Goal: Transaction & Acquisition: Purchase product/service

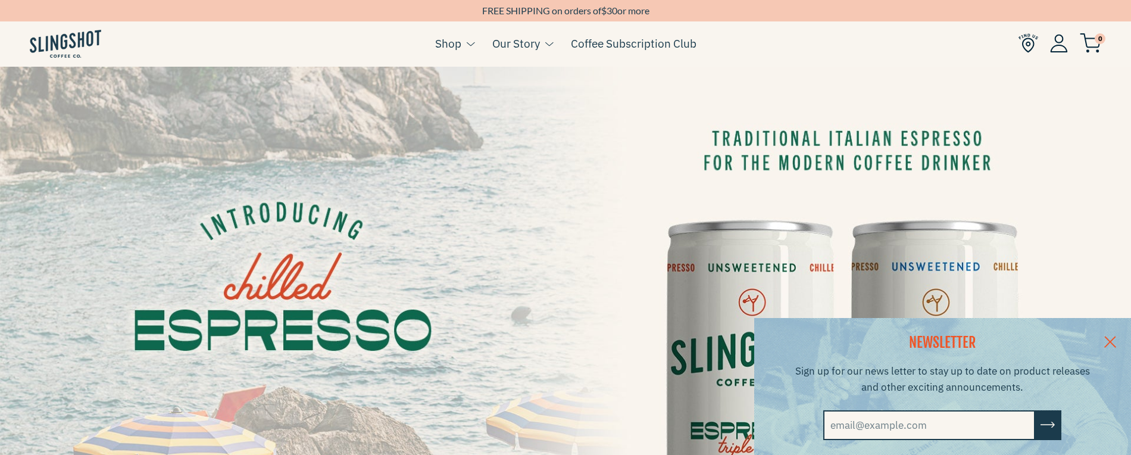
click at [1058, 45] on img at bounding box center [1059, 43] width 18 height 18
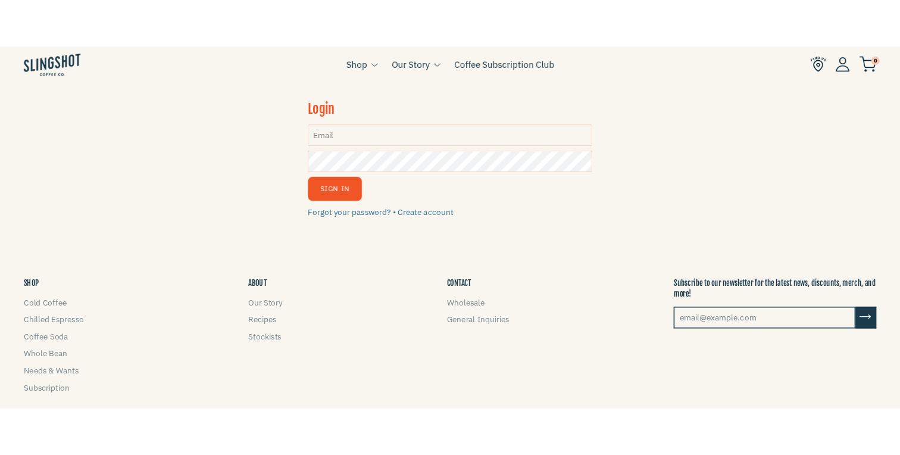
scroll to position [89, 0]
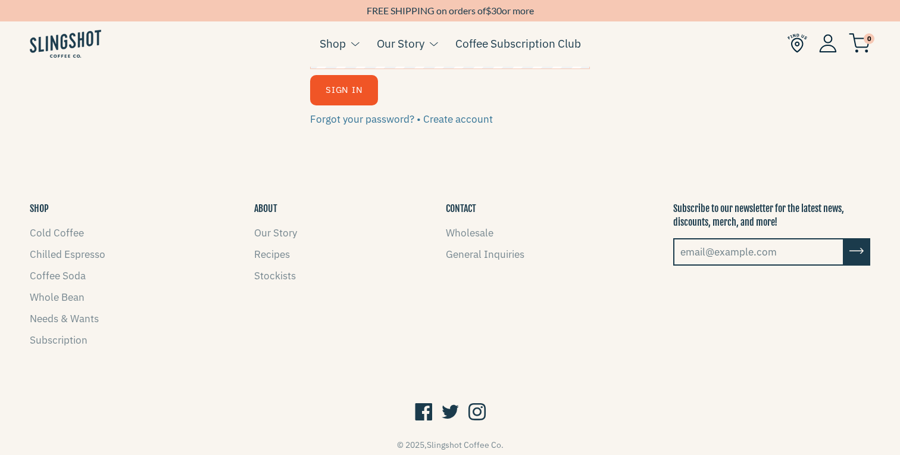
click at [343, 91] on button "Sign In" at bounding box center [344, 90] width 68 height 30
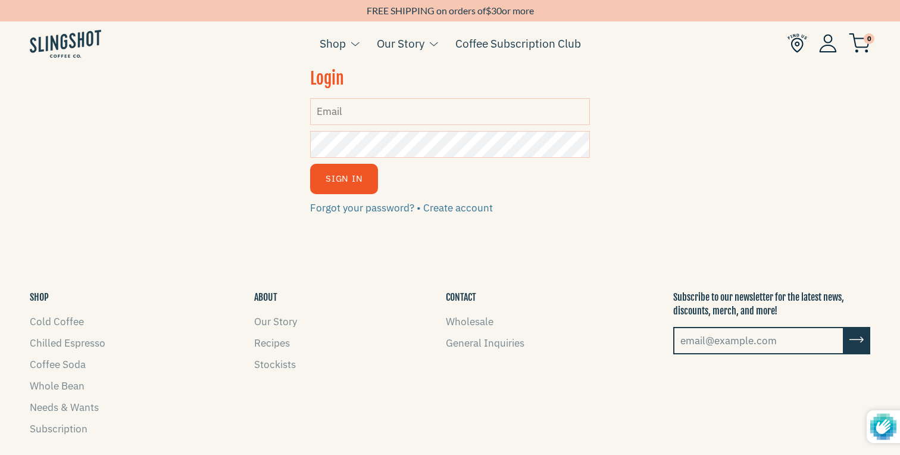
click at [372, 106] on input "Email" at bounding box center [450, 111] width 280 height 27
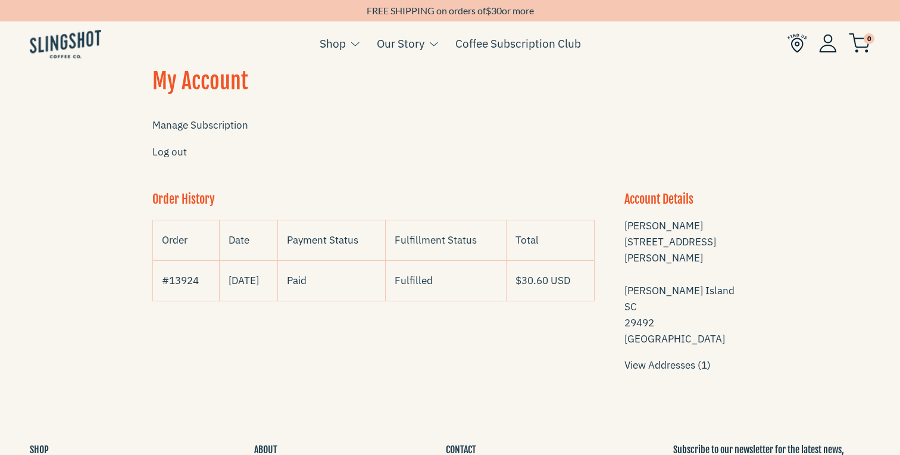
scroll to position [1, 0]
click at [190, 127] on link "Manage Subscription" at bounding box center [200, 124] width 96 height 13
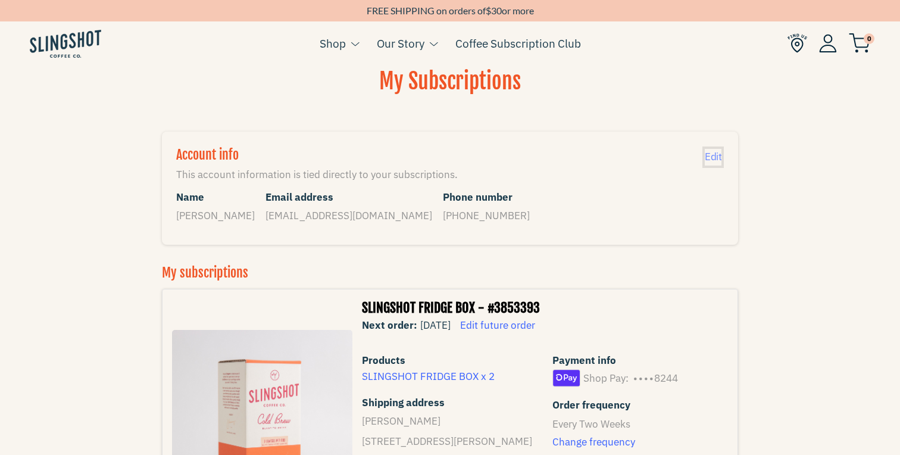
click at [711, 158] on span "Edit" at bounding box center [713, 156] width 17 height 13
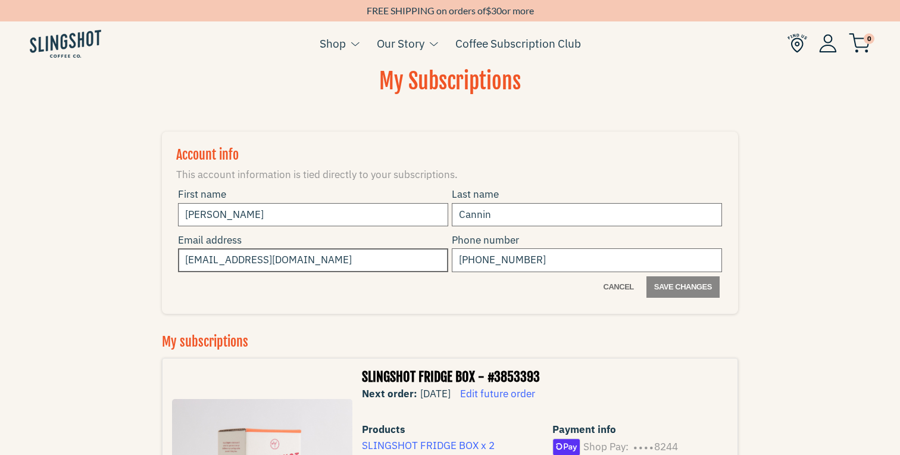
drag, startPoint x: 329, startPoint y: 261, endPoint x: 200, endPoint y: 260, distance: 128.6
click at [199, 260] on input "[EMAIL_ADDRESS][DOMAIN_NAME]" at bounding box center [313, 259] width 270 height 23
type input "robertcannin@gmail.com"
click at [545, 262] on input "+18438706225" at bounding box center [587, 259] width 270 height 23
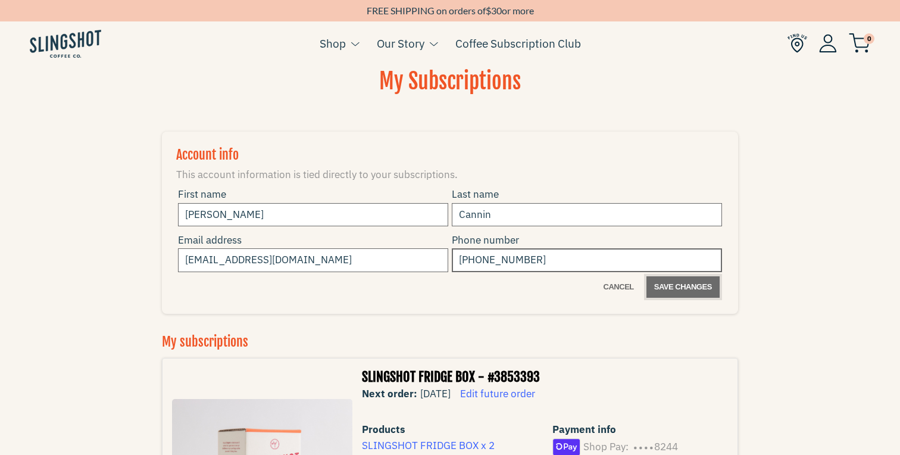
type input "+18433243681"
click at [674, 286] on span "Save changes" at bounding box center [683, 287] width 58 height 14
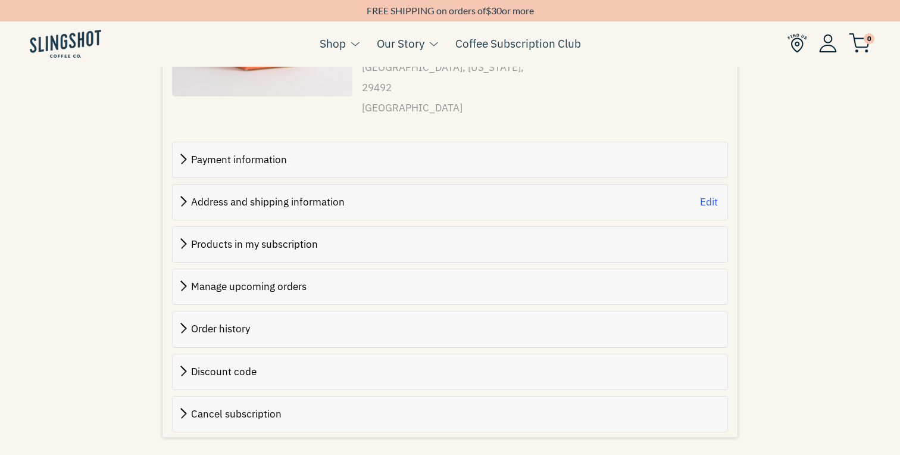
scroll to position [420, 0]
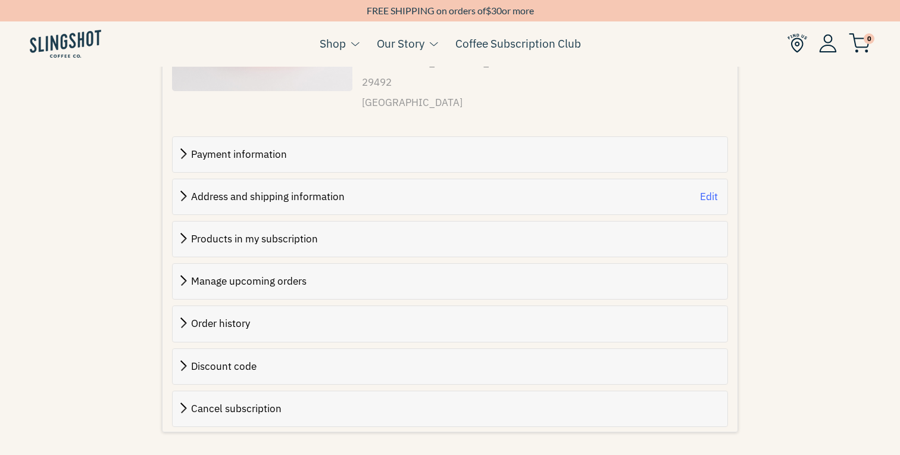
click at [200, 148] on span "Payment information" at bounding box center [239, 154] width 96 height 13
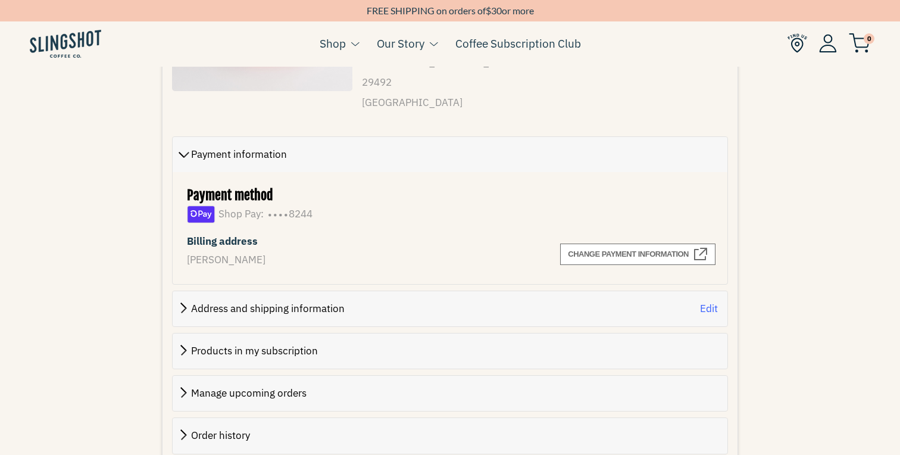
click at [193, 302] on span "Address and shipping information" at bounding box center [268, 308] width 154 height 13
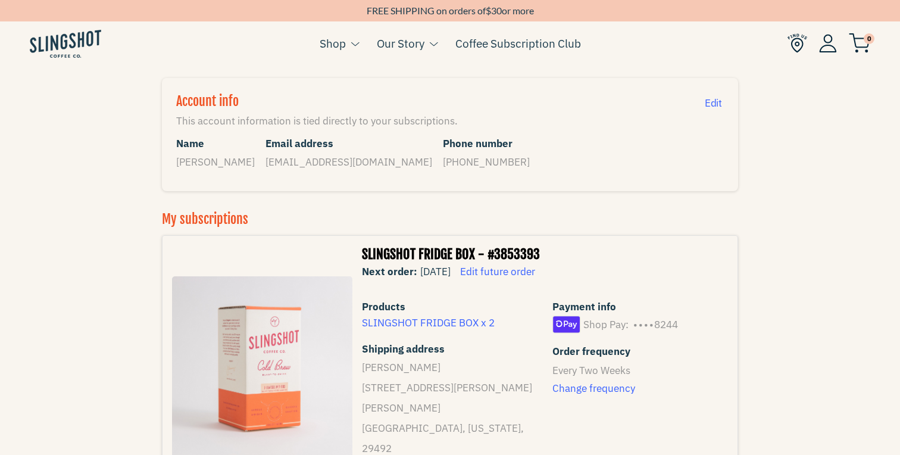
scroll to position [0, 0]
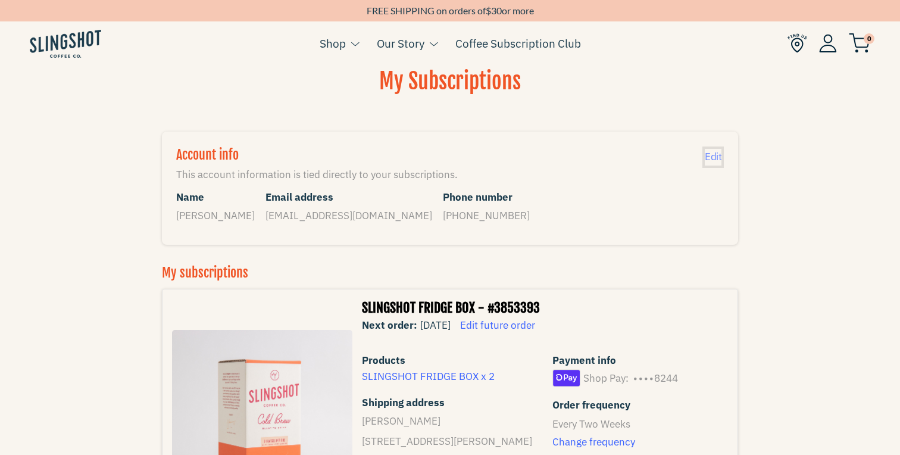
click at [716, 159] on span "Edit" at bounding box center [713, 156] width 17 height 13
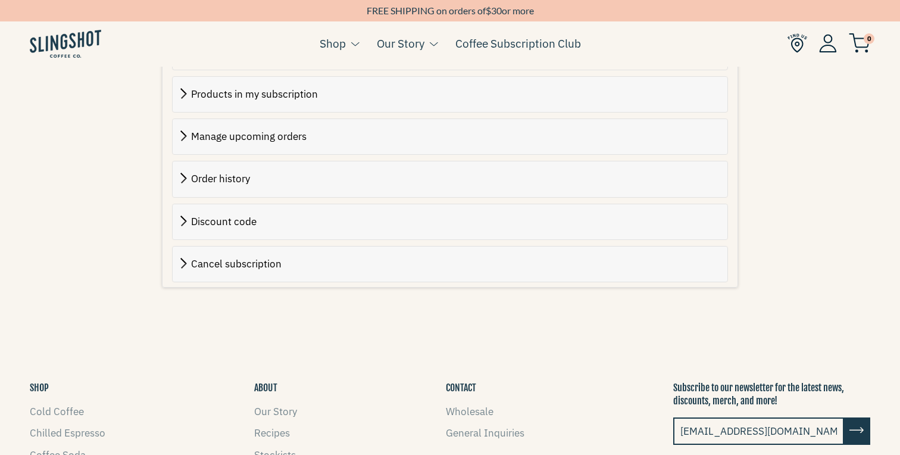
scroll to position [804, 0]
click at [244, 258] on span "Cancel subscription" at bounding box center [236, 264] width 90 height 13
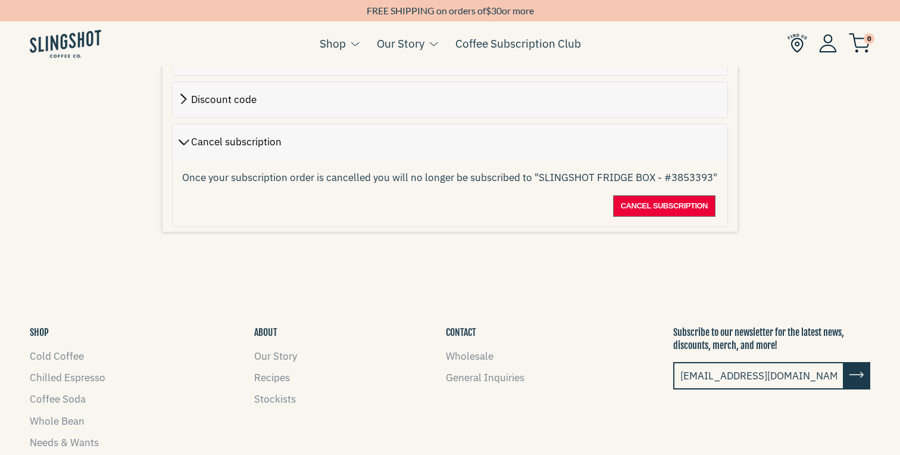
scroll to position [751, 0]
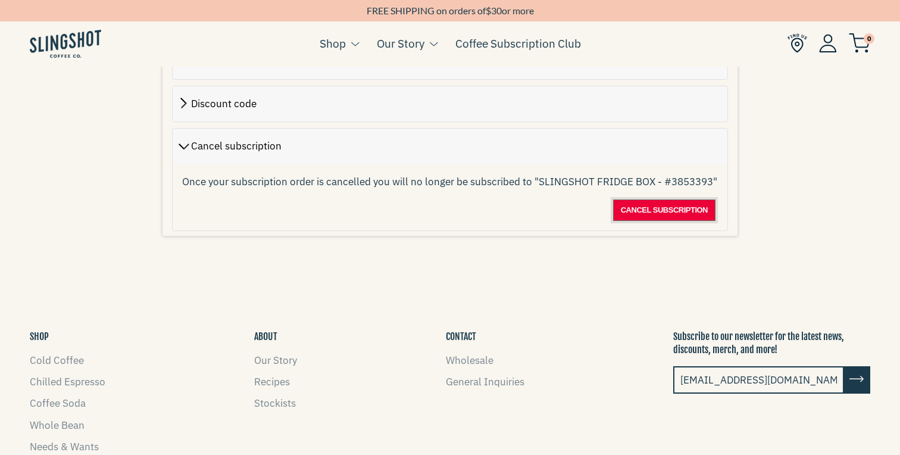
click at [672, 203] on span "Cancel subscription" at bounding box center [664, 210] width 87 height 14
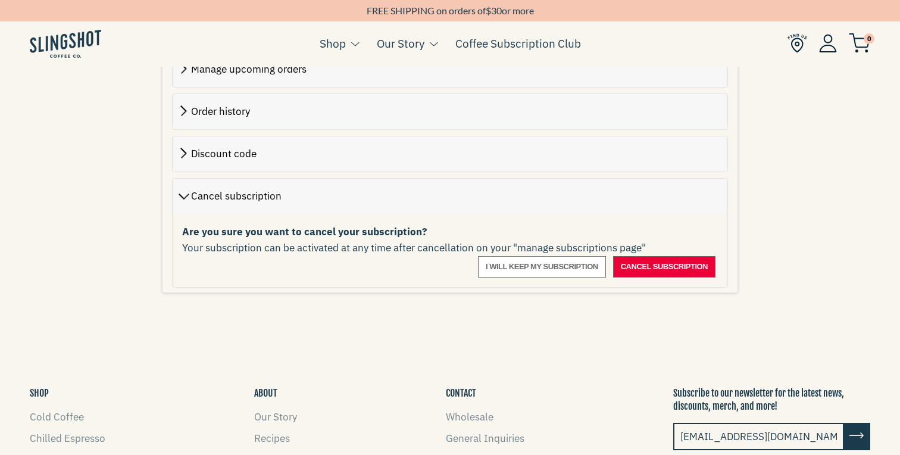
scroll to position [699, 0]
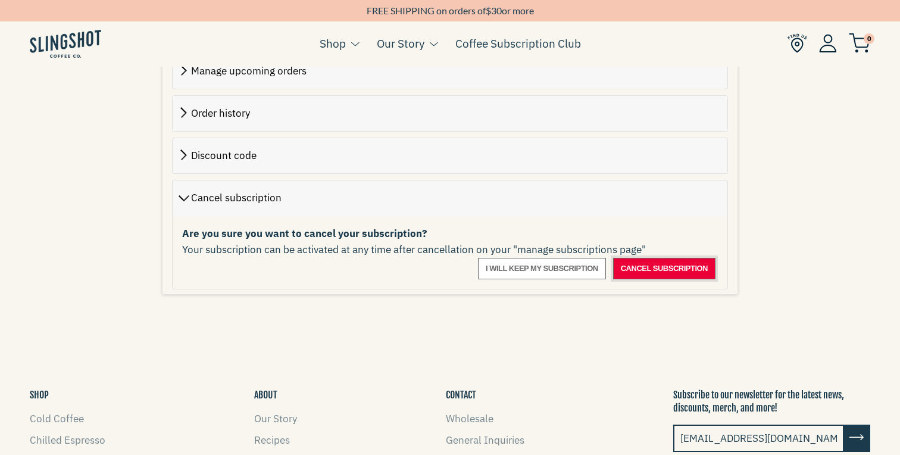
click at [667, 261] on span "Cancel subscription" at bounding box center [664, 268] width 87 height 14
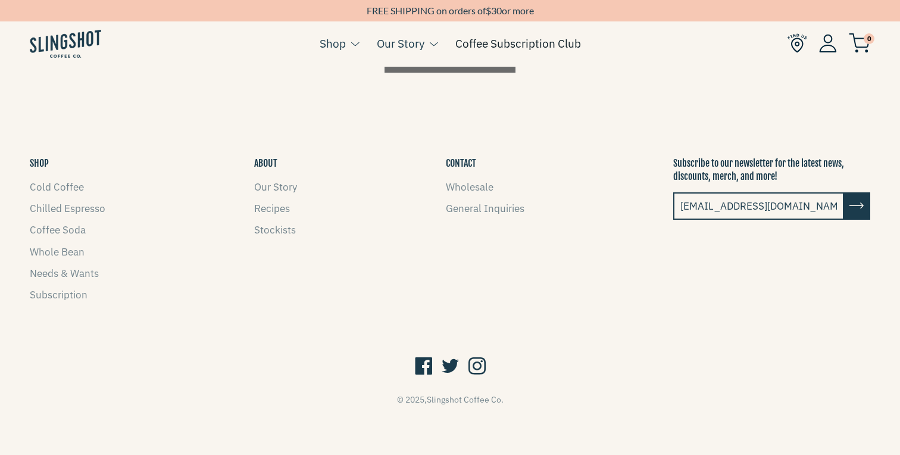
click at [514, 43] on link "Coffee Subscription Club" at bounding box center [518, 44] width 126 height 18
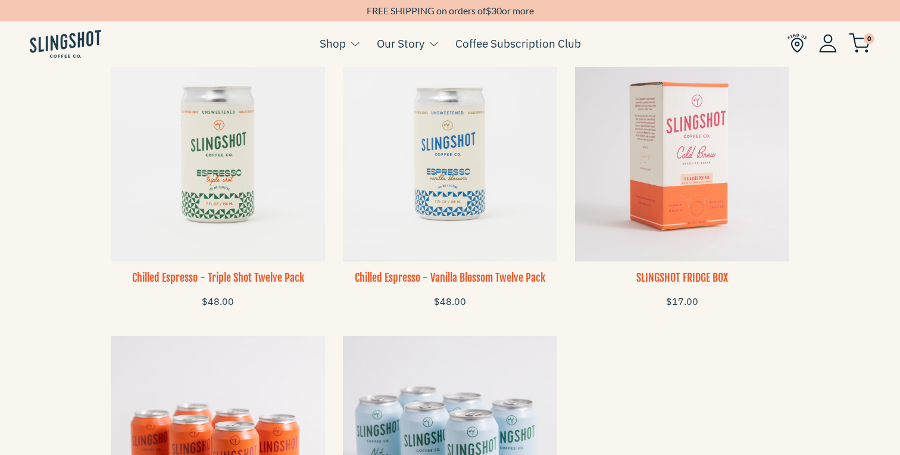
scroll to position [845, 0]
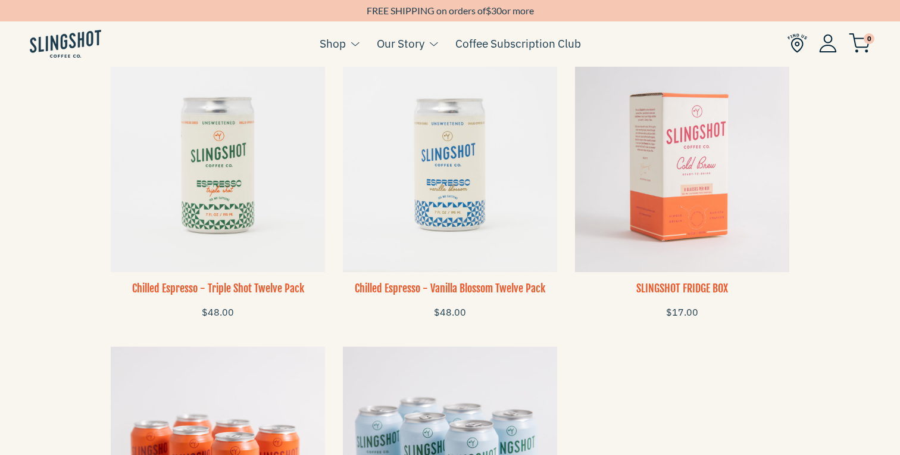
click at [690, 177] on img at bounding box center [682, 165] width 214 height 214
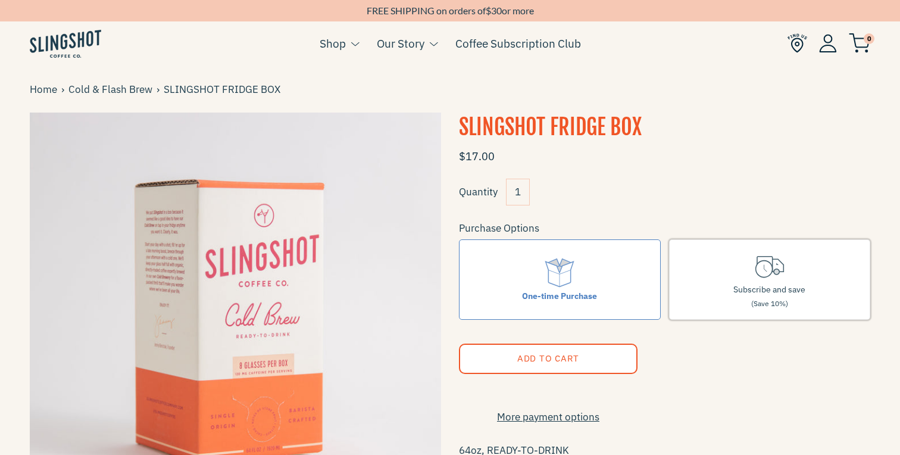
click at [748, 276] on label "Subscribe and save (Save 10%)" at bounding box center [770, 279] width 202 height 80
click at [0, 0] on input "Subscribe and save (Save 10%)" at bounding box center [0, 0] width 0 height 0
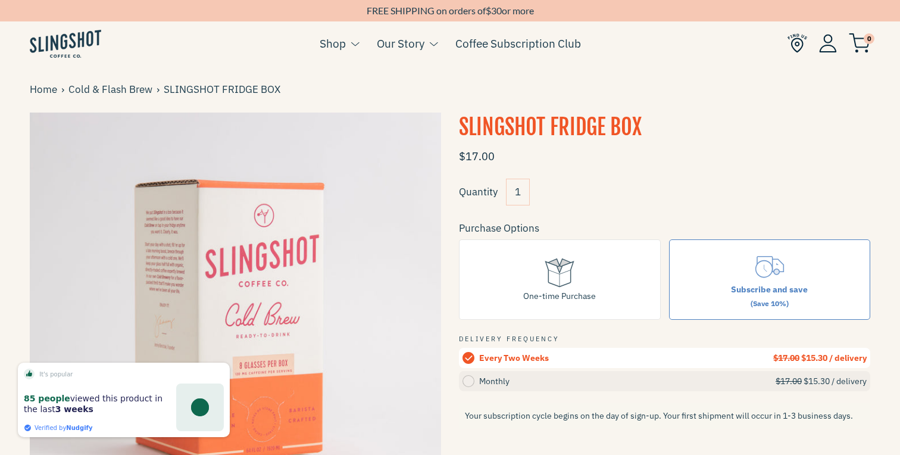
click at [470, 380] on circle at bounding box center [468, 381] width 12 height 12
click at [0, 0] on input "Monthly $17.00 $15.30 / delivery" at bounding box center [0, 0] width 0 height 0
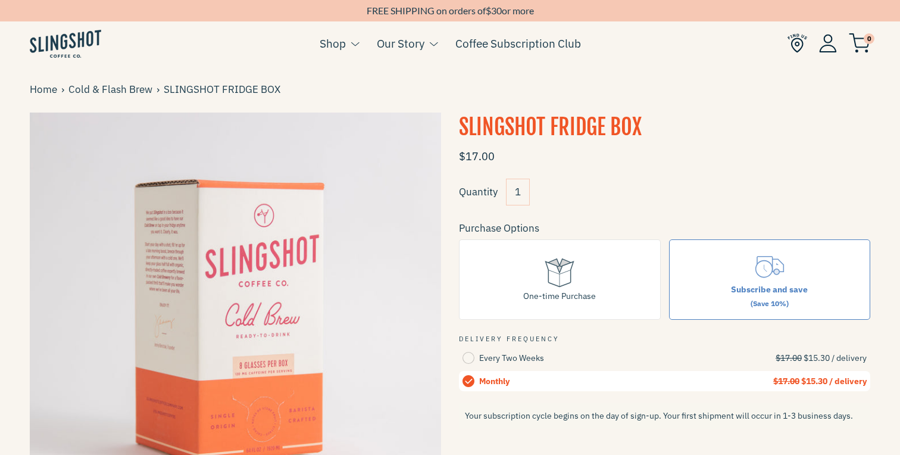
click at [526, 191] on input "1" at bounding box center [518, 192] width 24 height 27
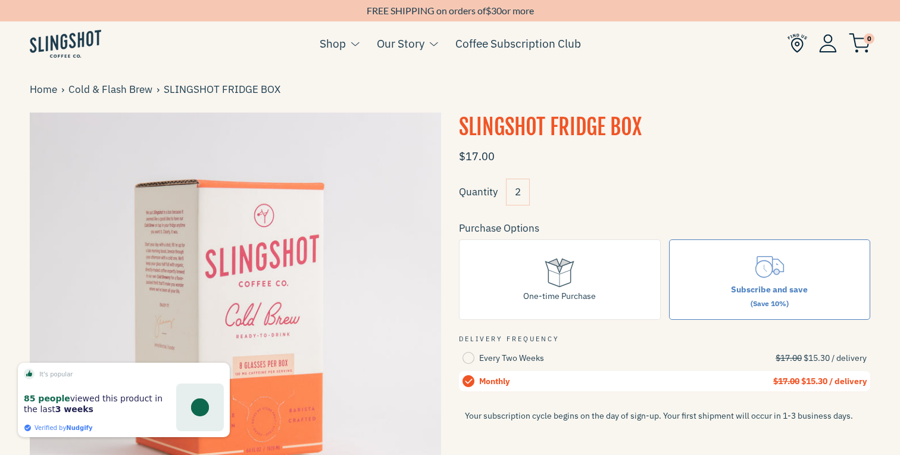
type input "2"
click at [624, 185] on div "Quantity 2" at bounding box center [664, 197] width 411 height 36
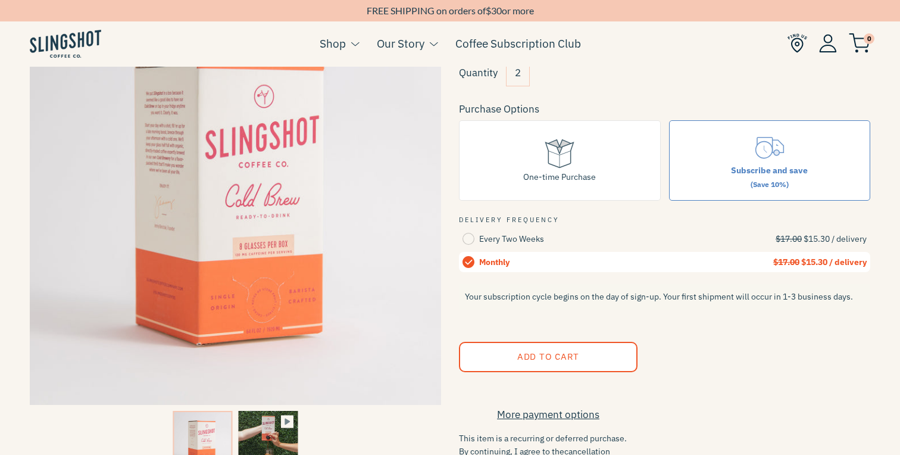
scroll to position [121, 0]
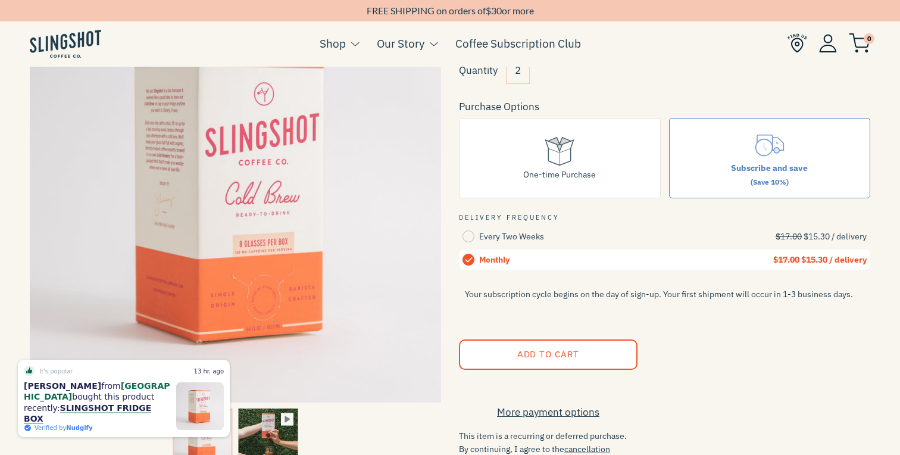
click at [539, 355] on span "Add to Cart" at bounding box center [548, 353] width 62 height 11
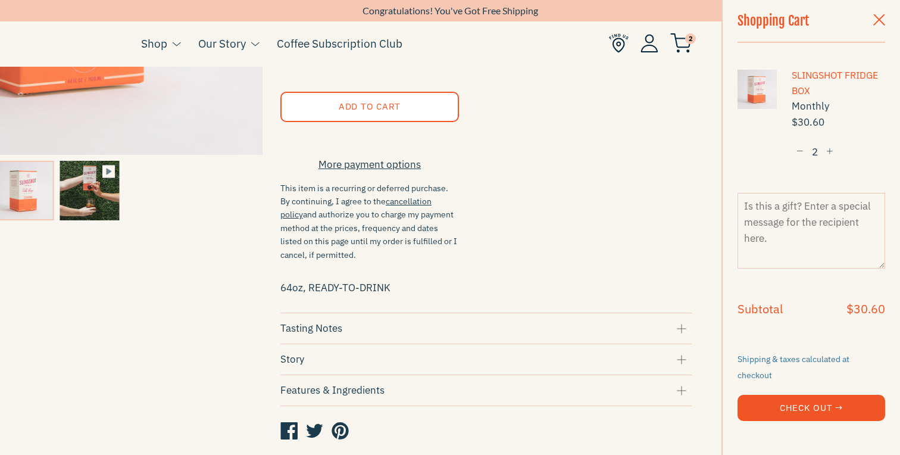
scroll to position [0, 0]
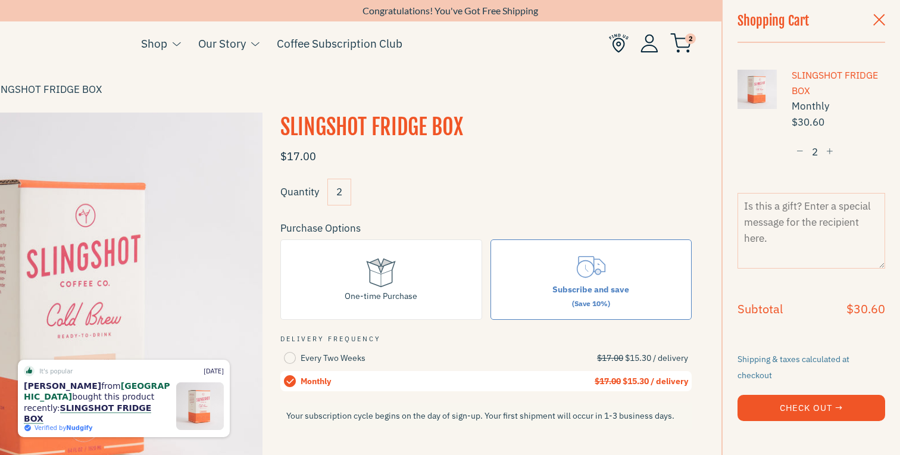
click at [878, 23] on span "button" at bounding box center [879, 20] width 12 height 13
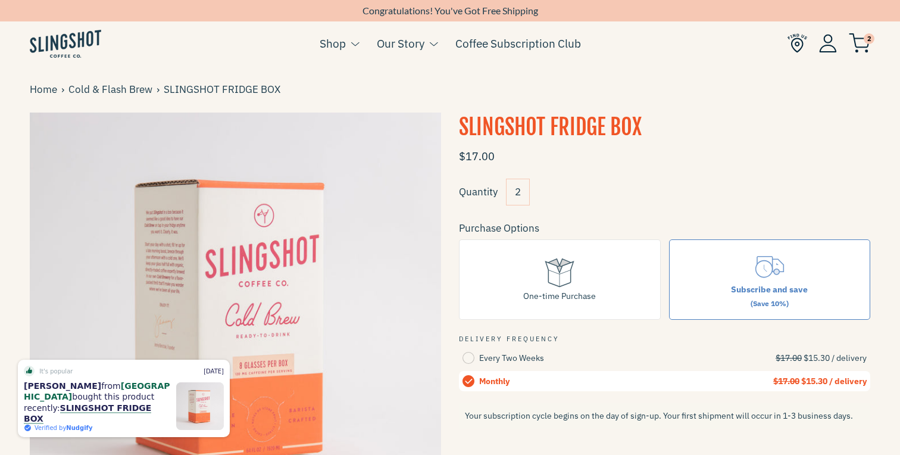
click at [825, 42] on img at bounding box center [828, 43] width 18 height 18
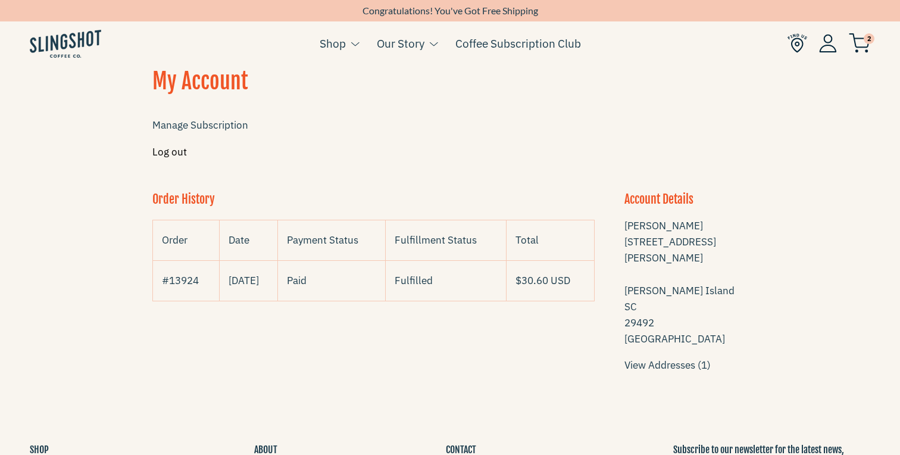
click at [170, 152] on link "Log out" at bounding box center [169, 151] width 35 height 13
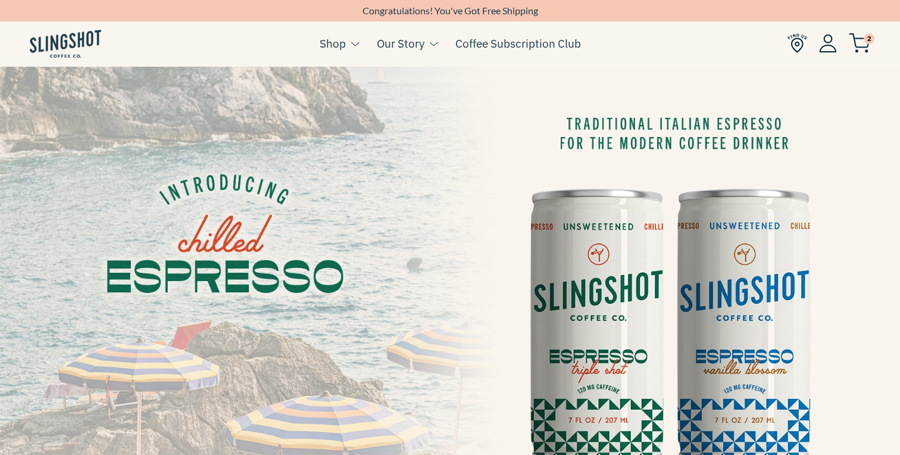
click at [826, 39] on img at bounding box center [828, 43] width 18 height 18
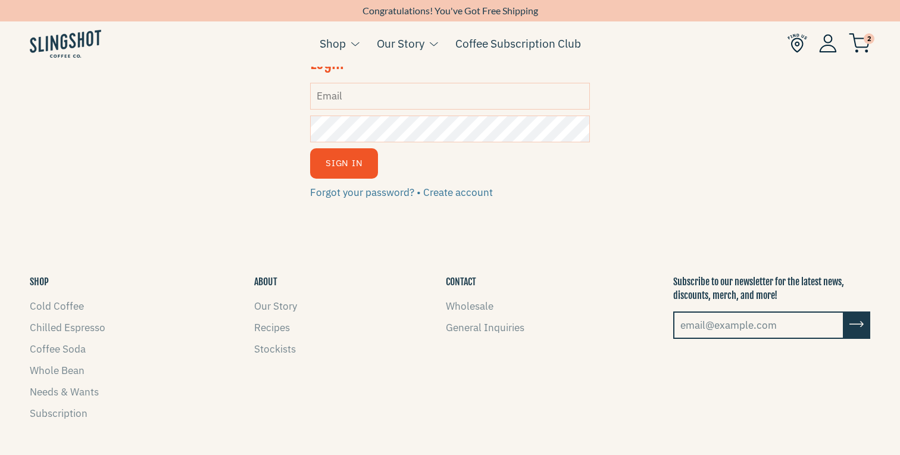
scroll to position [11, 0]
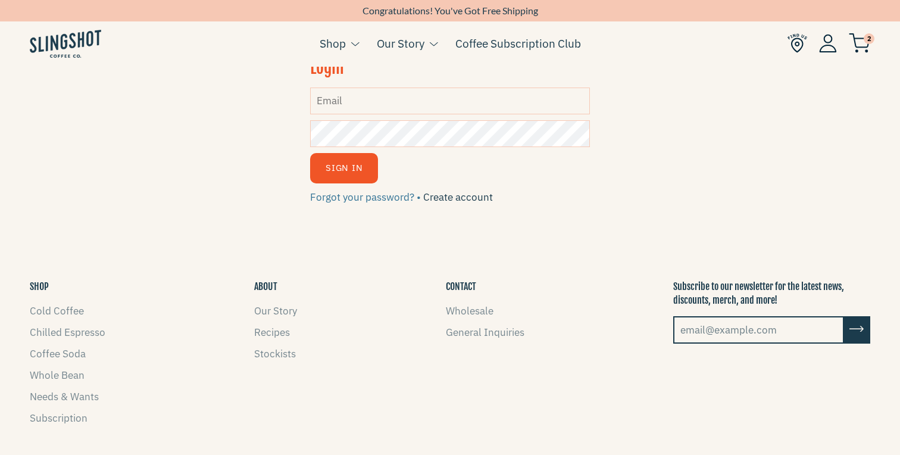
click at [462, 197] on link "Create account" at bounding box center [458, 196] width 70 height 13
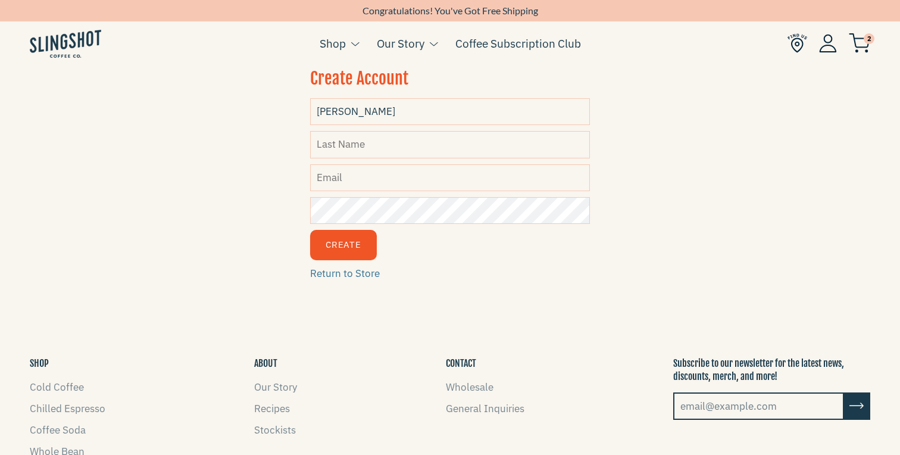
type input "[PERSON_NAME]"
type input "Cannin"
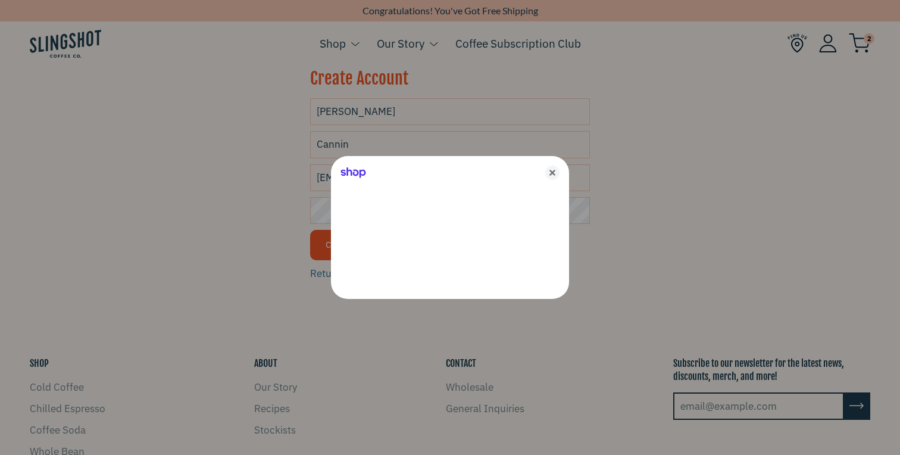
type input "[EMAIL_ADDRESS][DOMAIN_NAME]"
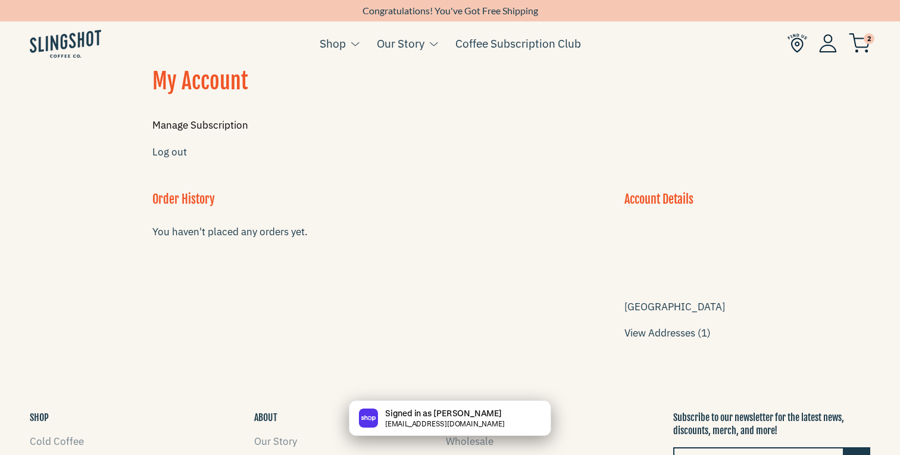
click at [195, 127] on link "Manage Subscription" at bounding box center [200, 124] width 96 height 13
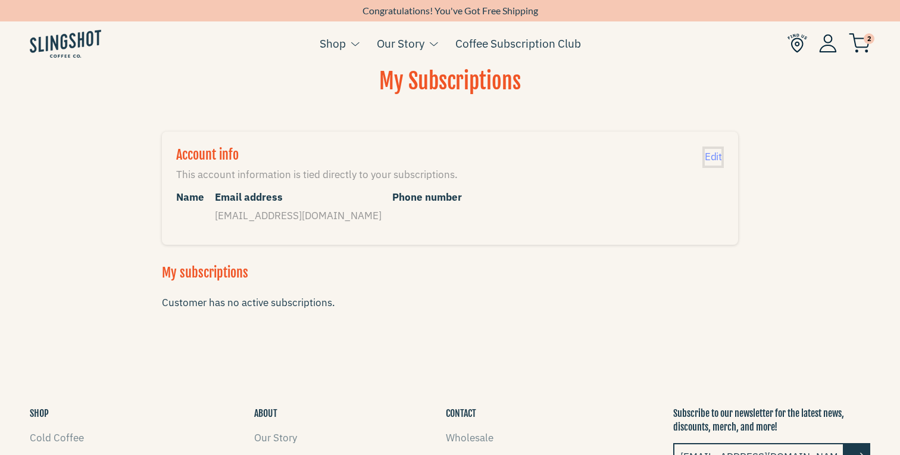
click at [716, 160] on span "Edit" at bounding box center [713, 156] width 17 height 13
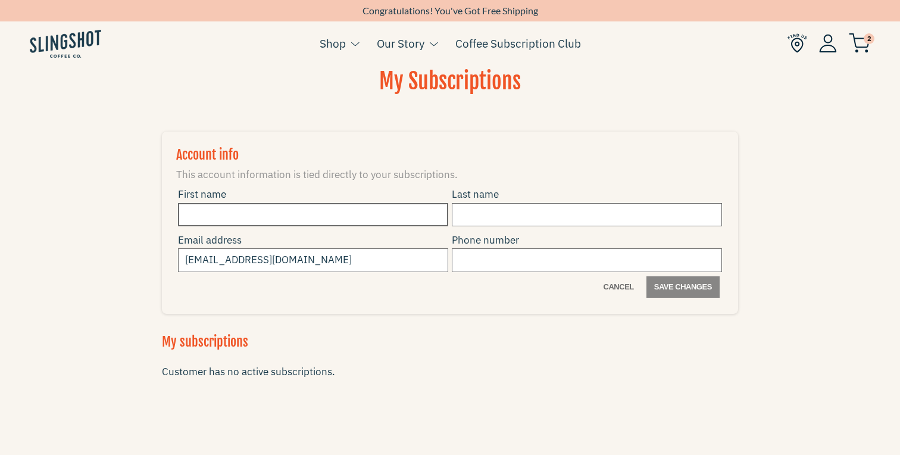
click at [248, 210] on input "First name" at bounding box center [313, 214] width 270 height 23
click at [118, 211] on main "My Subscriptions Account info This account information is tied directly to your…" at bounding box center [450, 231] width 900 height 370
click at [210, 220] on input "First name" at bounding box center [313, 214] width 270 height 23
type input "Robert"
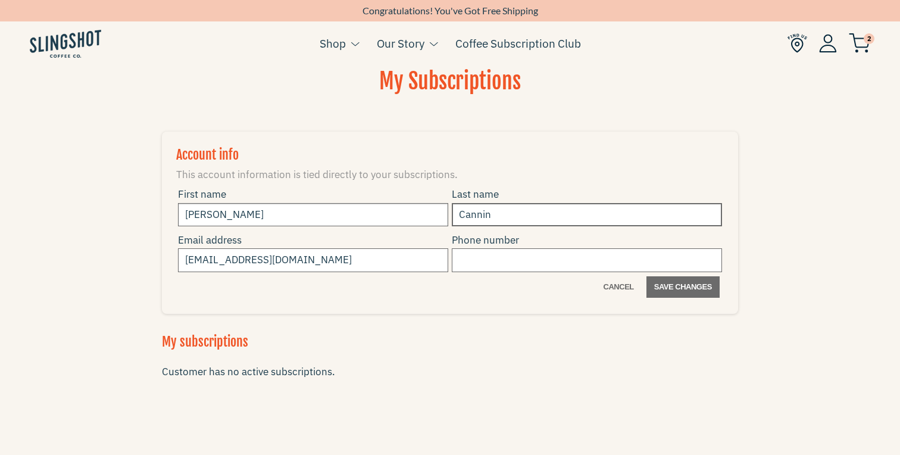
type input "Cannin"
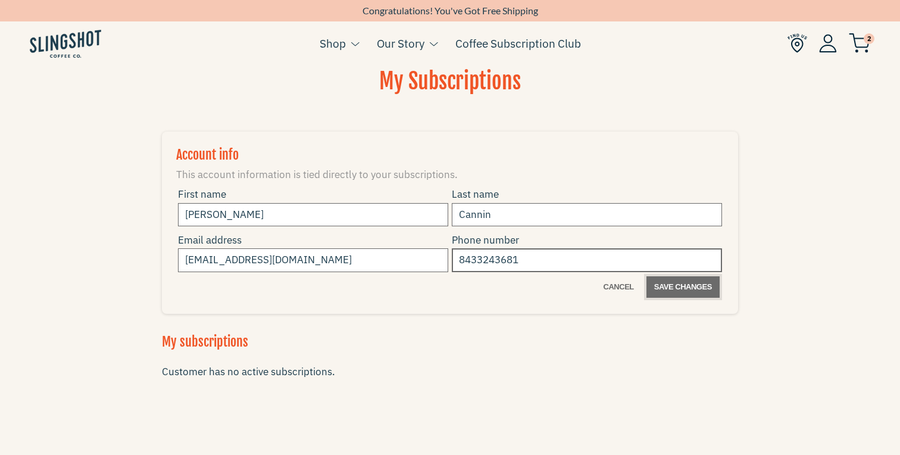
type input "8433243681"
click at [672, 292] on span "Save changes" at bounding box center [683, 287] width 58 height 14
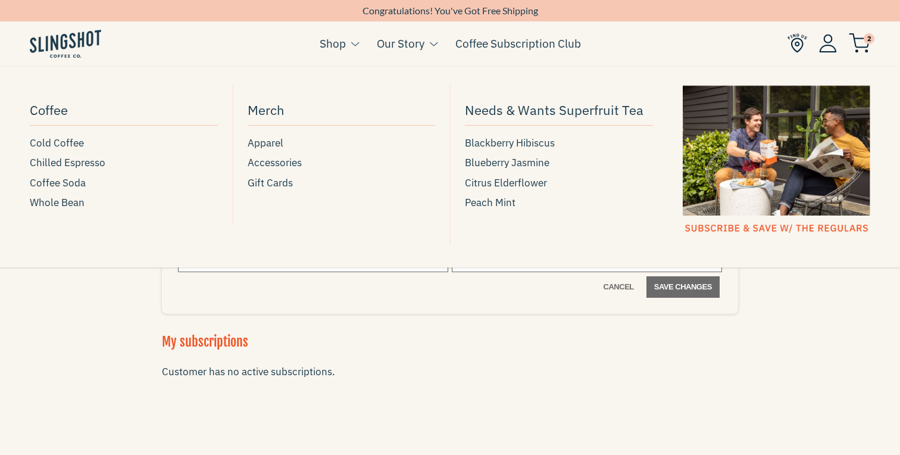
click at [342, 46] on link "Shop" at bounding box center [333, 44] width 26 height 18
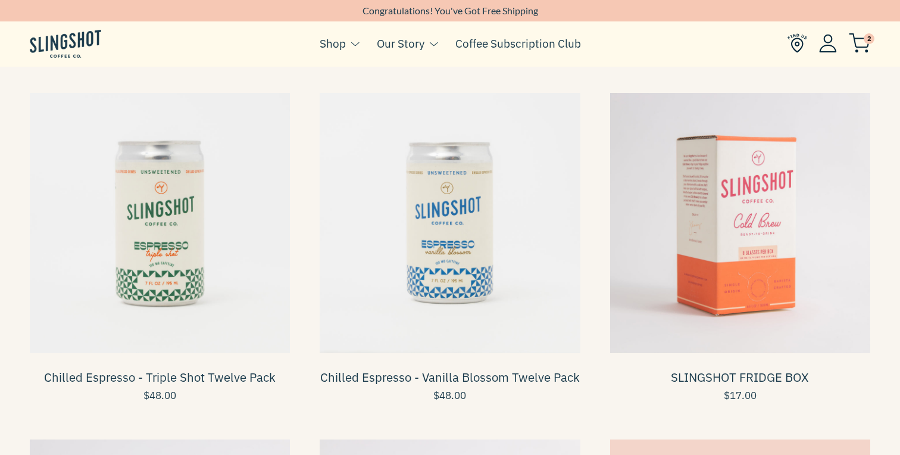
scroll to position [418, 0]
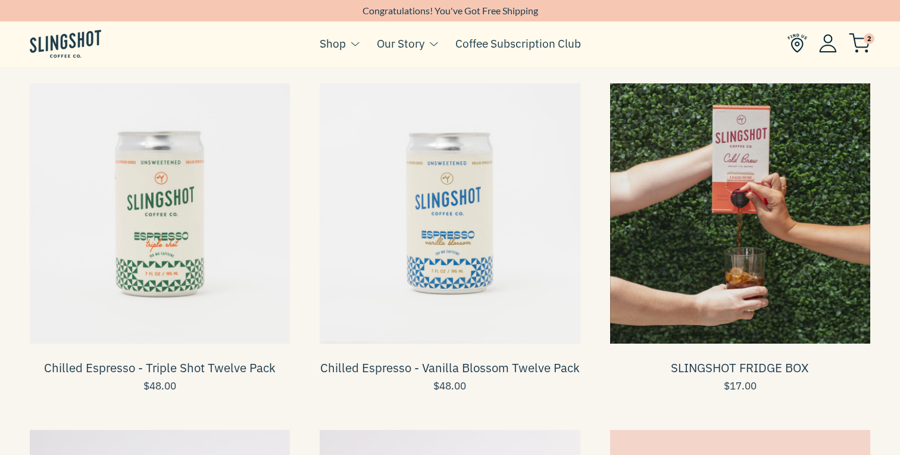
click at [726, 203] on span at bounding box center [740, 213] width 260 height 260
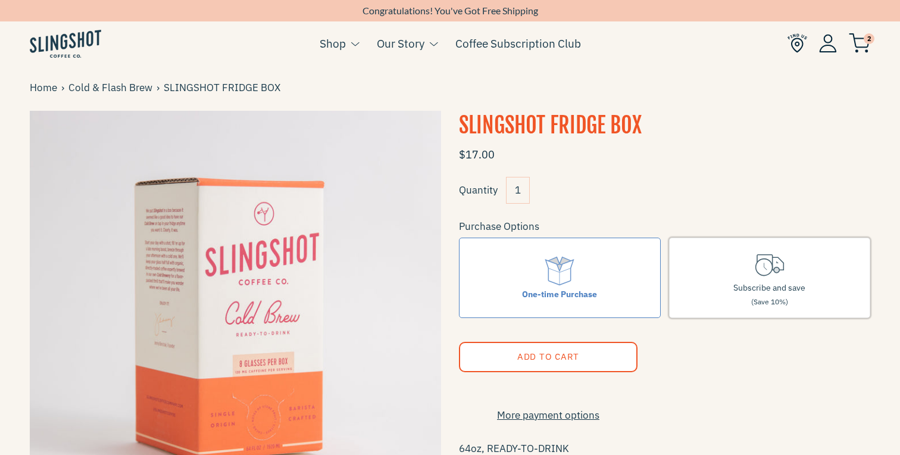
click at [730, 267] on label "Subscribe and save (Save 10%)" at bounding box center [770, 277] width 202 height 80
click at [0, 0] on input "Subscribe and save (Save 10%)" at bounding box center [0, 0] width 0 height 0
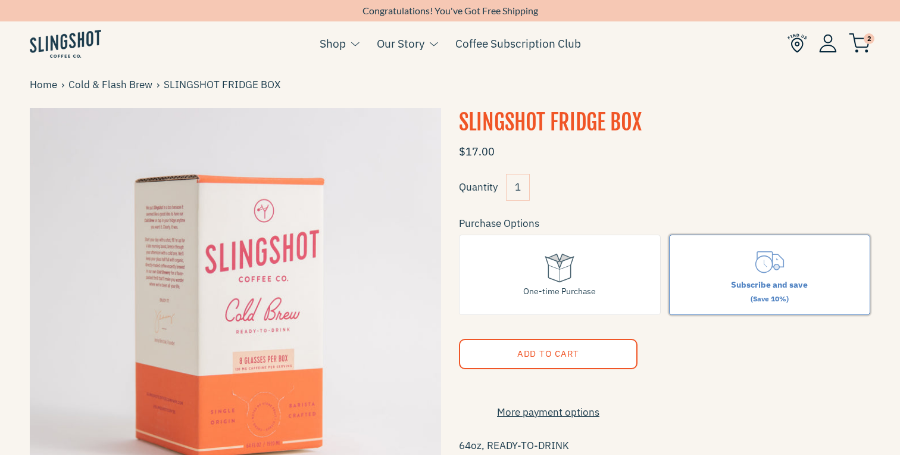
scroll to position [4, 0]
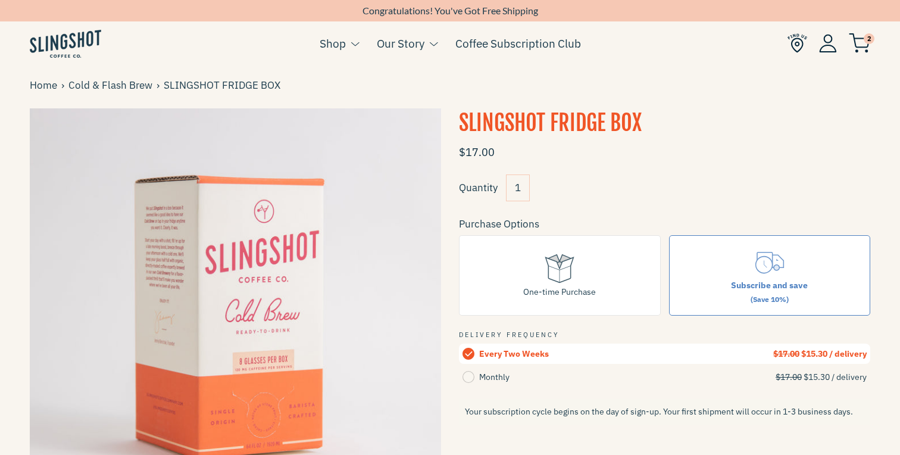
click at [524, 192] on input "1" at bounding box center [518, 187] width 24 height 27
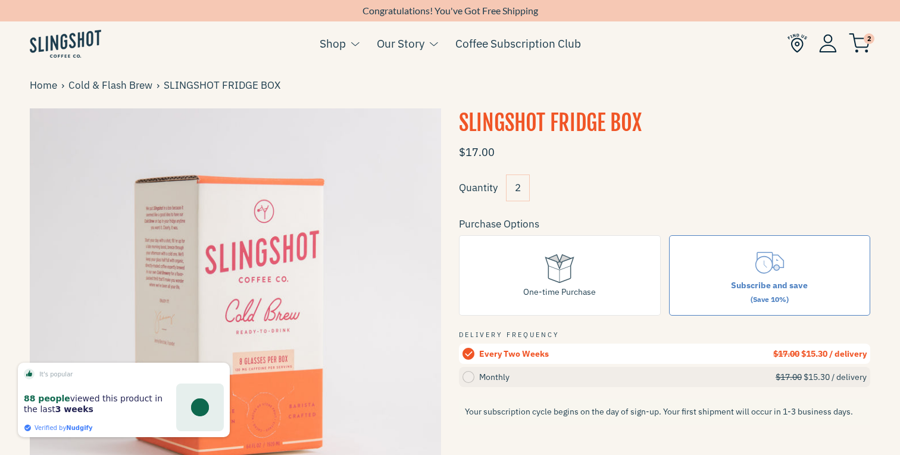
type input "2"
click at [471, 377] on circle at bounding box center [468, 377] width 12 height 12
click at [0, 0] on input "Monthly $17.00 $15.30 / delivery" at bounding box center [0, 0] width 0 height 0
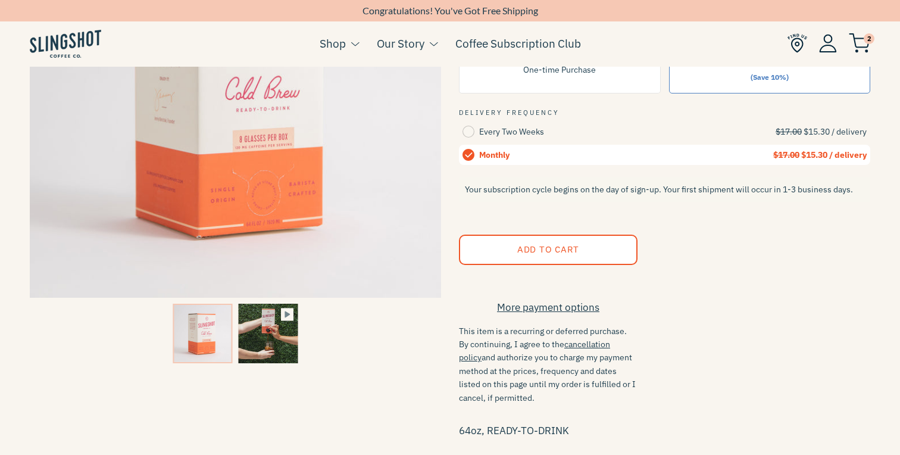
scroll to position [227, 0]
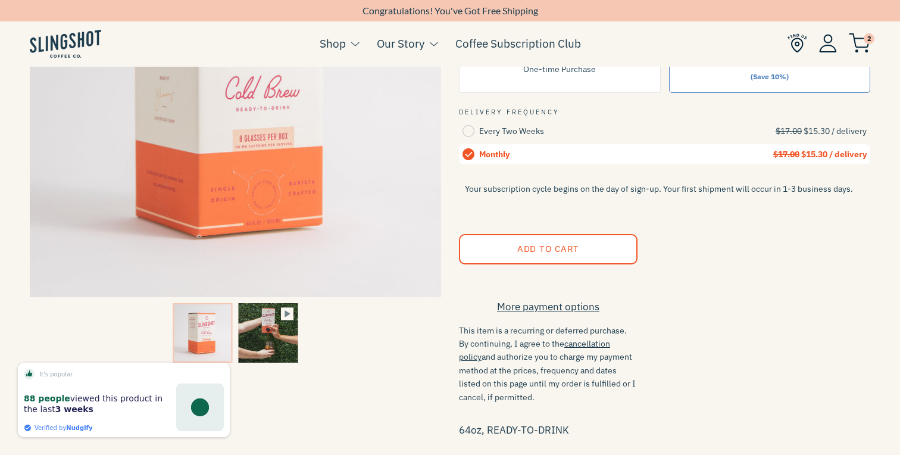
click at [545, 247] on span "Add to Cart" at bounding box center [548, 248] width 62 height 11
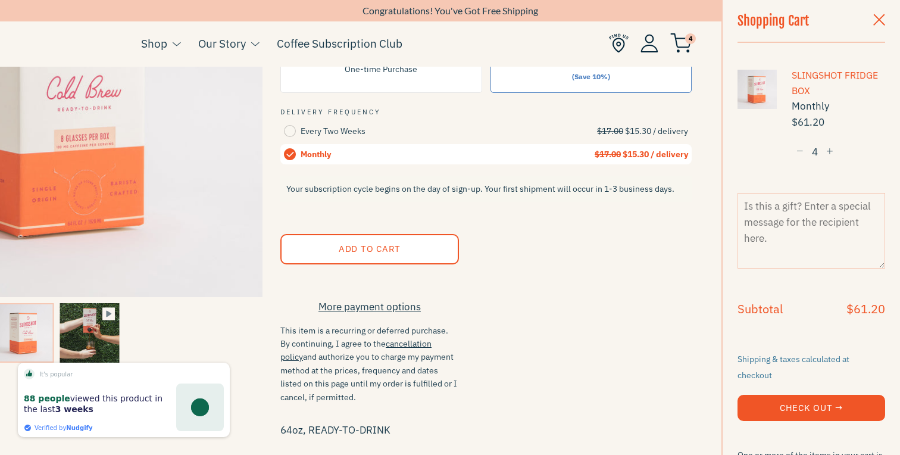
click at [799, 152] on span "button" at bounding box center [799, 152] width 7 height 8
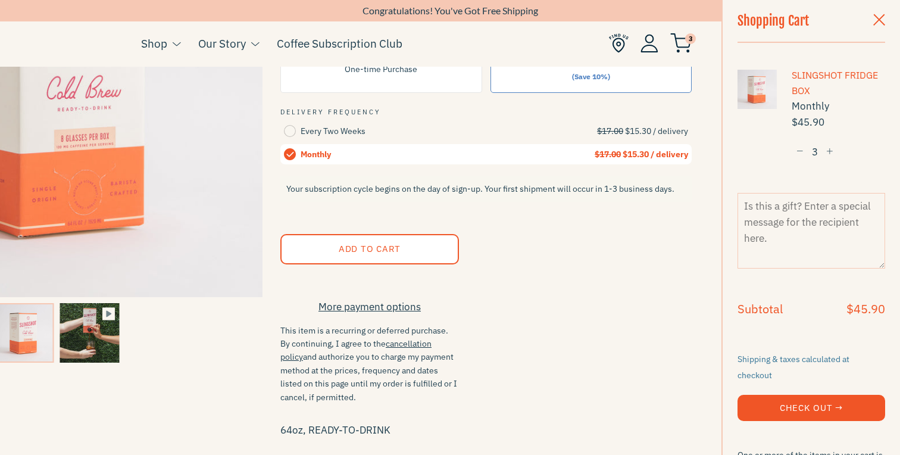
click at [799, 152] on span "button" at bounding box center [799, 152] width 7 height 8
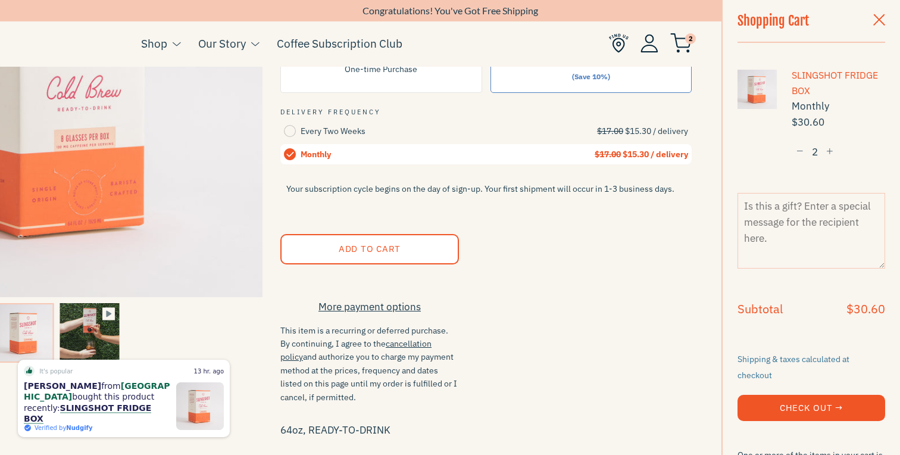
click at [807, 396] on button "Check Out →" at bounding box center [811, 408] width 148 height 26
